Goal: Task Accomplishment & Management: Use online tool/utility

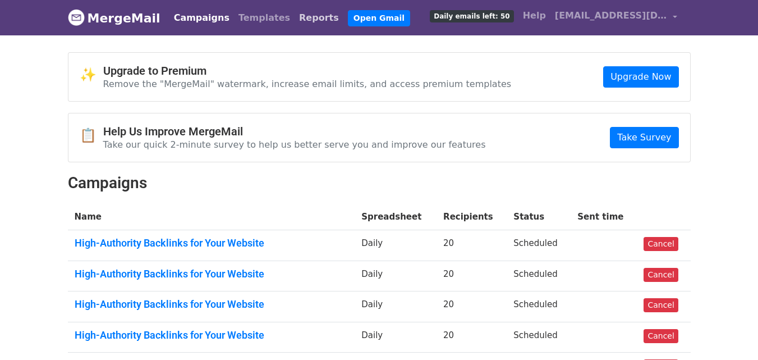
click at [295, 23] on link "Reports" at bounding box center [319, 18] width 49 height 22
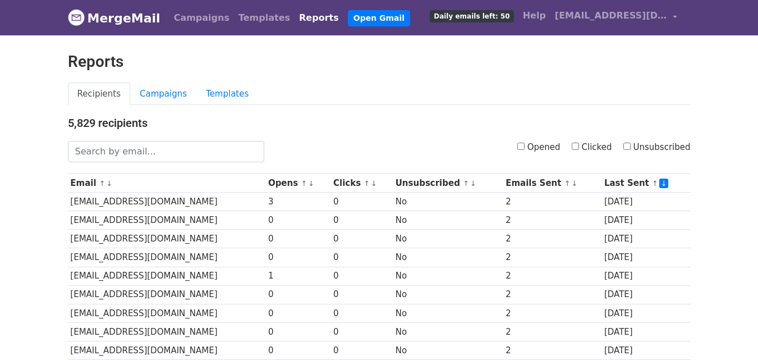
click at [525, 147] on input "Opened" at bounding box center [521, 146] width 7 height 7
checkbox input "true"
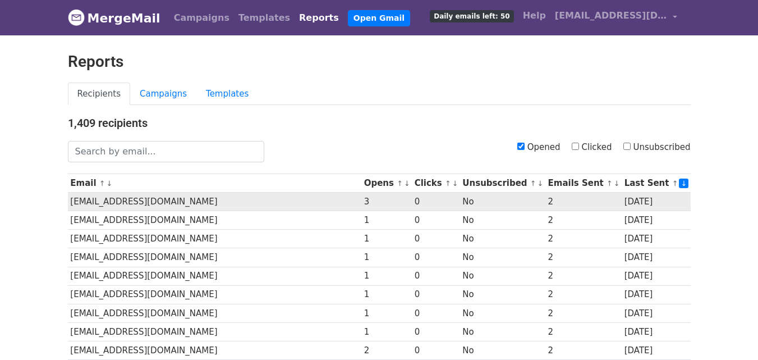
scroll to position [555, 0]
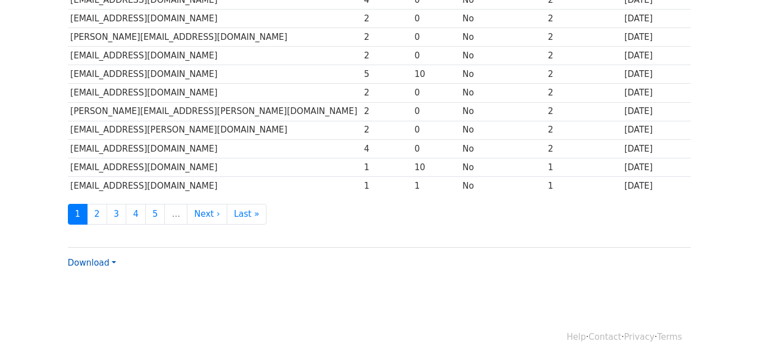
click at [86, 260] on link "Download" at bounding box center [92, 263] width 48 height 10
click at [93, 283] on link "CSV" at bounding box center [112, 284] width 89 height 18
